Goal: Check status: Check status

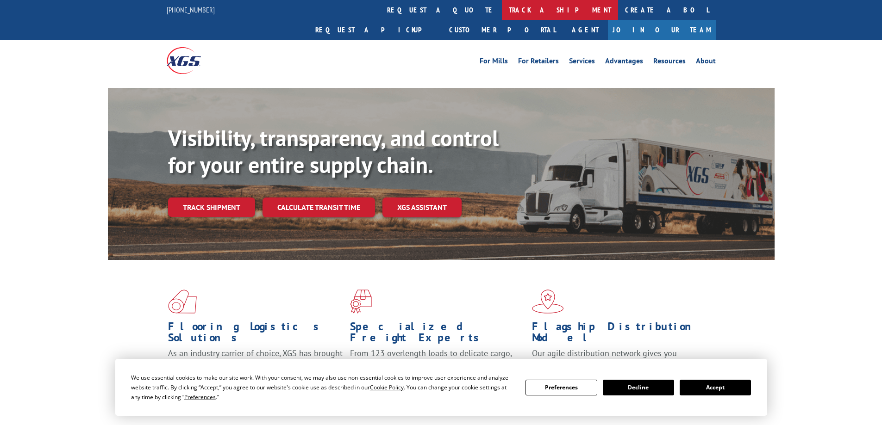
click at [502, 8] on link "track a shipment" at bounding box center [560, 10] width 116 height 20
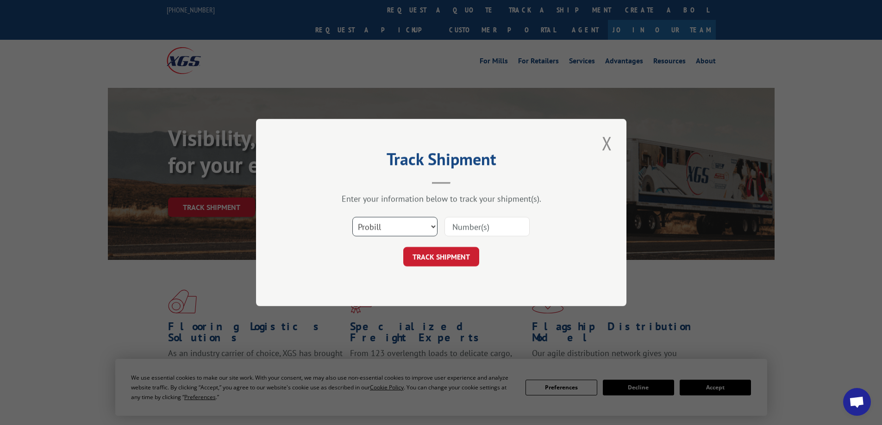
drag, startPoint x: 403, startPoint y: 226, endPoint x: 401, endPoint y: 231, distance: 5.6
click at [403, 226] on select "Select category... Probill BOL PO" at bounding box center [394, 226] width 85 height 19
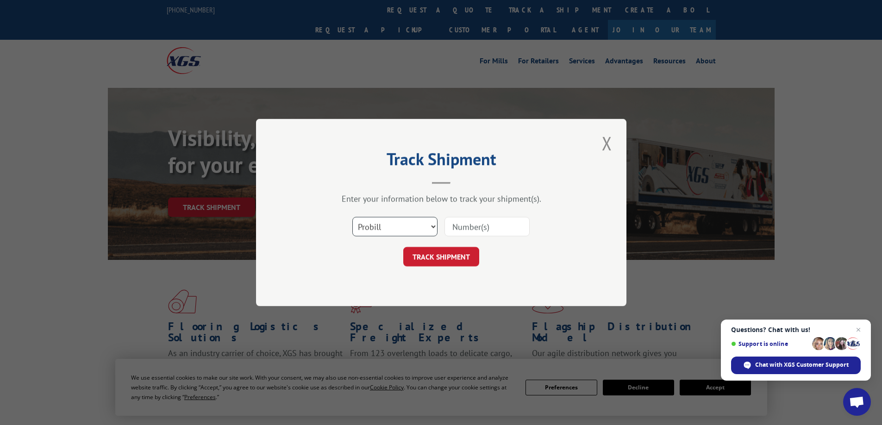
click at [352, 217] on select "Select category... Probill BOL PO" at bounding box center [394, 226] width 85 height 19
click at [387, 232] on select "Select category... Probill BOL PO" at bounding box center [394, 226] width 85 height 19
select select "bol"
click at [352, 217] on select "Select category... Probill BOL PO" at bounding box center [394, 226] width 85 height 19
click at [480, 228] on input at bounding box center [486, 226] width 85 height 19
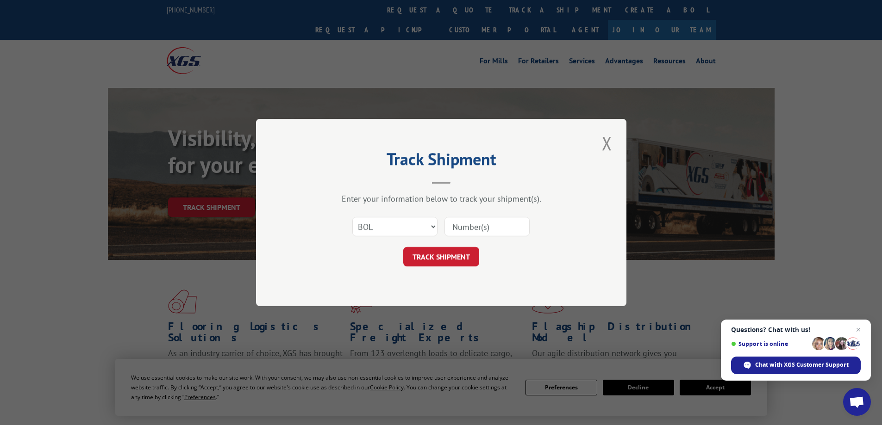
paste input "4873818"
type input "4873818"
click at [447, 262] on button "TRACK SHIPMENT" at bounding box center [441, 256] width 76 height 19
